Goal: Task Accomplishment & Management: Manage account settings

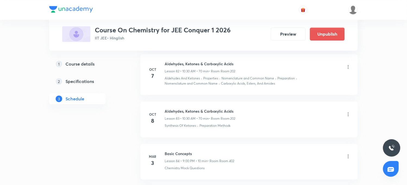
scroll to position [3944, 0]
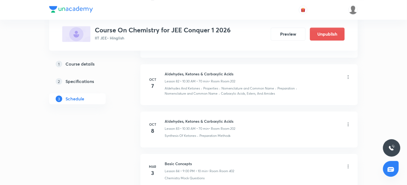
click at [348, 121] on icon at bounding box center [347, 123] width 5 height 5
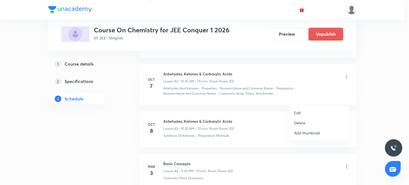
click at [297, 112] on p "Edit" at bounding box center [298, 113] width 7 height 6
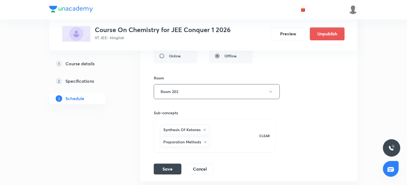
scroll to position [3883, 0]
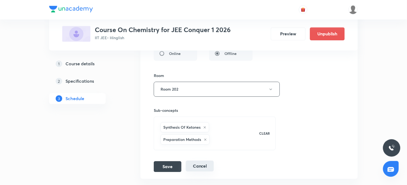
click at [200, 160] on button "Cancel" at bounding box center [200, 165] width 28 height 11
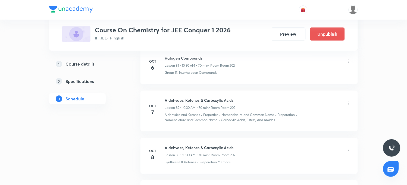
scroll to position [3664, 0]
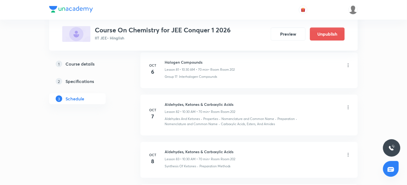
click at [348, 153] on icon at bounding box center [348, 155] width 1 height 4
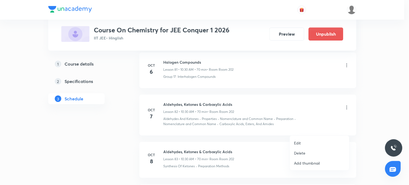
click at [302, 153] on p "Delete" at bounding box center [300, 153] width 11 height 6
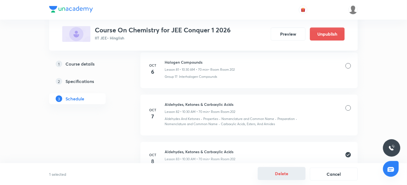
click at [280, 174] on button "Delete" at bounding box center [282, 173] width 48 height 13
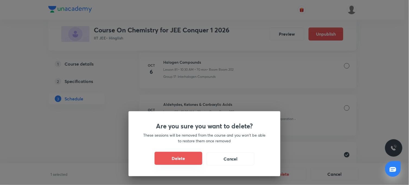
click at [186, 161] on button "Delete" at bounding box center [179, 158] width 48 height 13
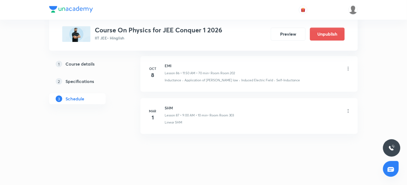
scroll to position [3974, 0]
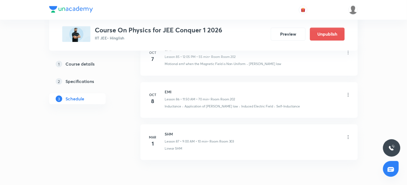
click at [348, 97] on icon at bounding box center [347, 94] width 5 height 5
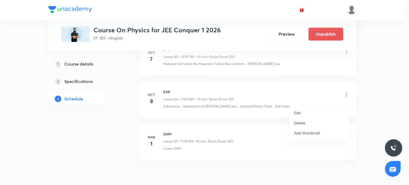
click at [294, 113] on li "Edit" at bounding box center [319, 113] width 59 height 10
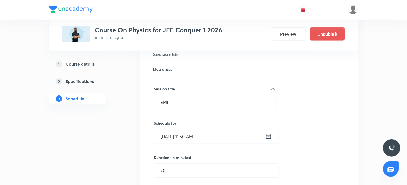
scroll to position [3762, 0]
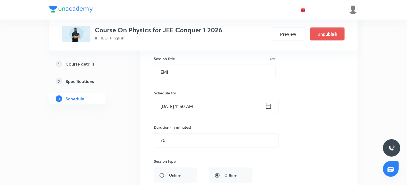
click at [188, 111] on input "Oct 8, 2025, 11:50 AM" at bounding box center [209, 106] width 111 height 14
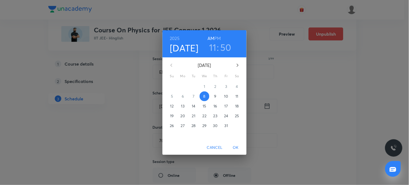
click at [211, 47] on h3 "11" at bounding box center [212, 47] width 7 height 11
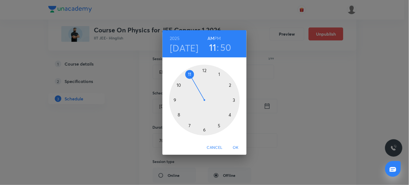
click at [178, 85] on div at bounding box center [204, 100] width 71 height 71
click at [199, 130] on div at bounding box center [204, 100] width 71 height 71
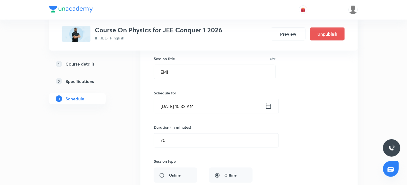
click at [195, 110] on input "Oct 8, 2025, 10:32 AM" at bounding box center [209, 106] width 111 height 14
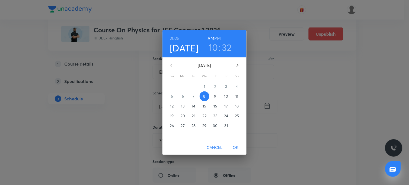
click at [229, 46] on h3 "32" at bounding box center [227, 47] width 10 height 11
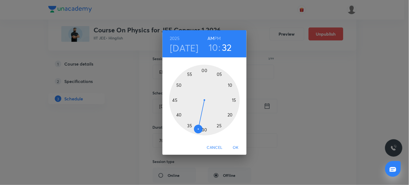
click at [189, 125] on div at bounding box center [204, 100] width 71 height 71
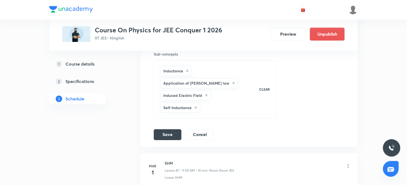
scroll to position [3974, 0]
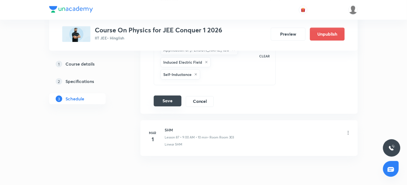
click at [169, 100] on button "Save" at bounding box center [168, 100] width 28 height 11
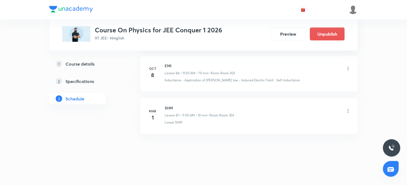
scroll to position [3754, 0]
